Goal: Communication & Community: Answer question/provide support

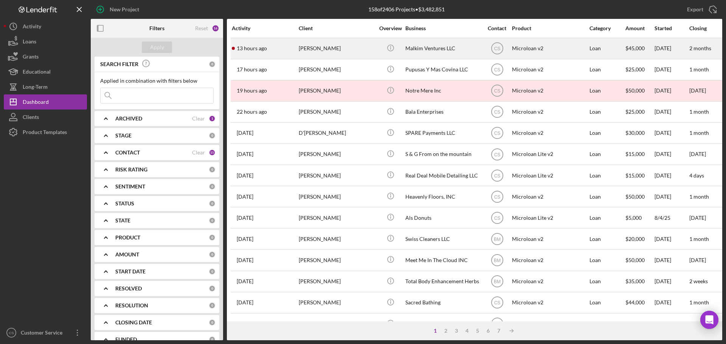
click at [346, 50] on div "[PERSON_NAME]" at bounding box center [337, 49] width 76 height 20
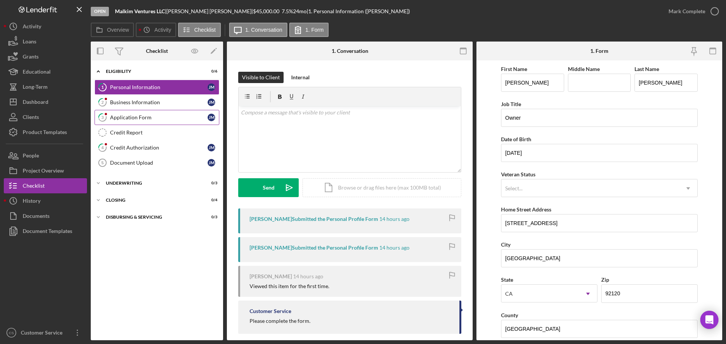
click at [171, 112] on link "3 Application Form [PERSON_NAME]" at bounding box center [157, 117] width 125 height 15
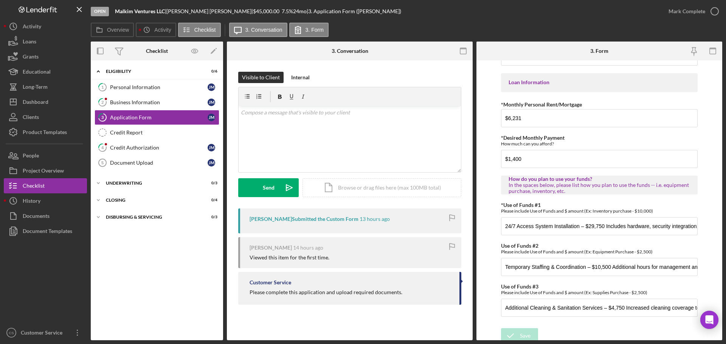
scroll to position [377, 0]
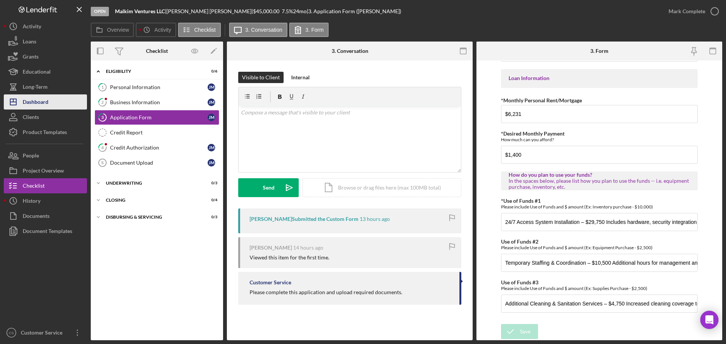
click at [48, 98] on div "Dashboard" at bounding box center [36, 103] width 26 height 17
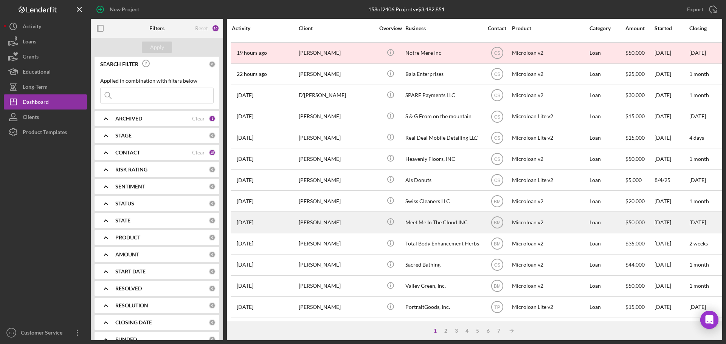
scroll to position [113, 0]
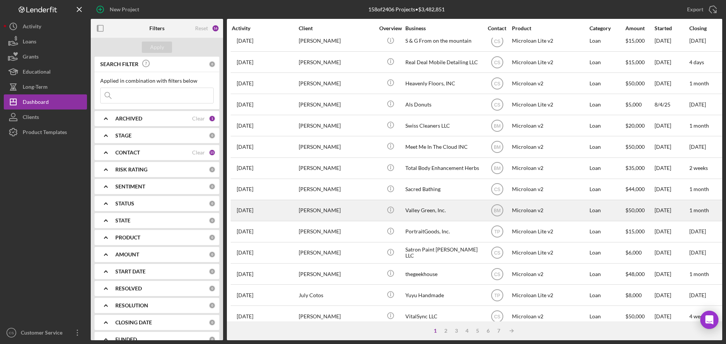
click at [356, 208] on div "[PERSON_NAME]" at bounding box center [337, 211] width 76 height 20
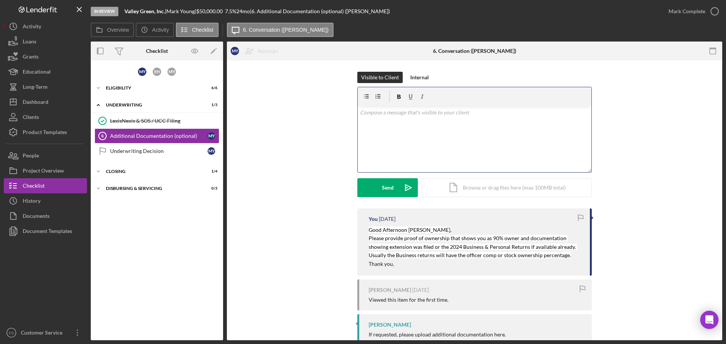
click at [409, 138] on div "v Color teal Color pink Remove color Add row above Add row below Add column bef…" at bounding box center [475, 139] width 234 height 66
click at [425, 139] on div "v Color teal Color pink Remove color Add row above Add row below Add column bef…" at bounding box center [475, 139] width 234 height 66
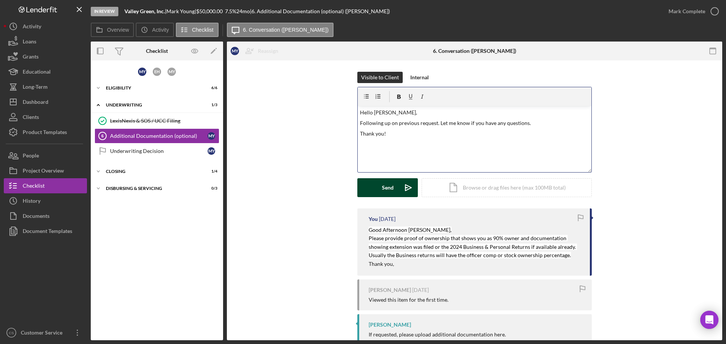
click at [390, 188] on div "Send" at bounding box center [388, 187] width 12 height 19
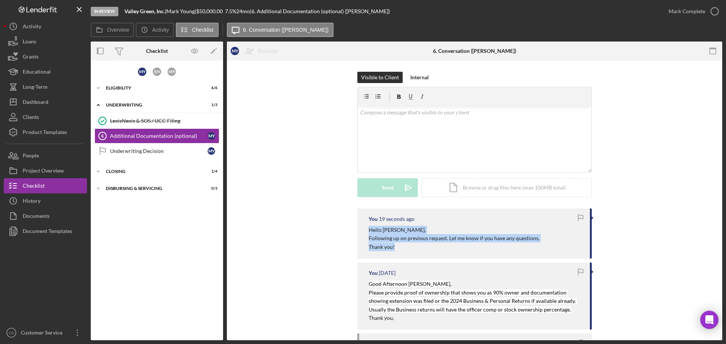
drag, startPoint x: 414, startPoint y: 248, endPoint x: 367, endPoint y: 230, distance: 50.0
click at [367, 230] on div "You 19 seconds ago Hello [PERSON_NAME], Following up on previous request. Let m…" at bounding box center [474, 234] width 234 height 50
copy div "Hello [PERSON_NAME], Following up on previous request. Let me know if you have …"
click at [306, 264] on div "You 4 minutes ago Hello [PERSON_NAME], Following up on previous request. Let me…" at bounding box center [474, 307] width 473 height 197
click at [301, 252] on div "You 8 minutes ago Hello [PERSON_NAME], Following up on previous request. Let me…" at bounding box center [474, 307] width 473 height 197
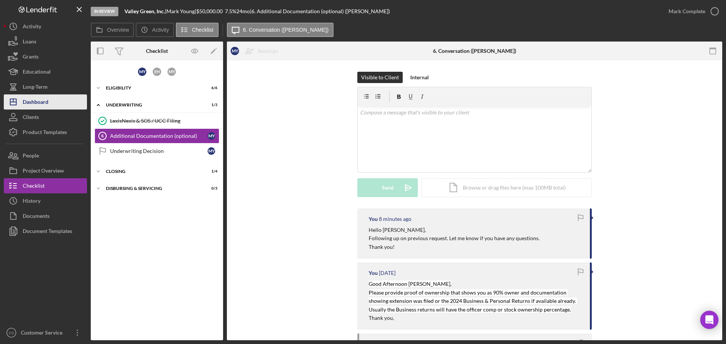
click at [49, 107] on button "Icon/Dashboard Dashboard" at bounding box center [45, 102] width 83 height 15
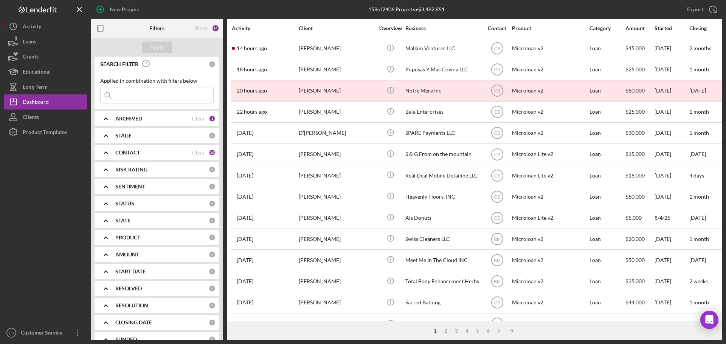
click at [43, 221] on div at bounding box center [45, 233] width 83 height 186
click at [42, 100] on div "Dashboard" at bounding box center [36, 103] width 26 height 17
